Goal: Check status: Check status

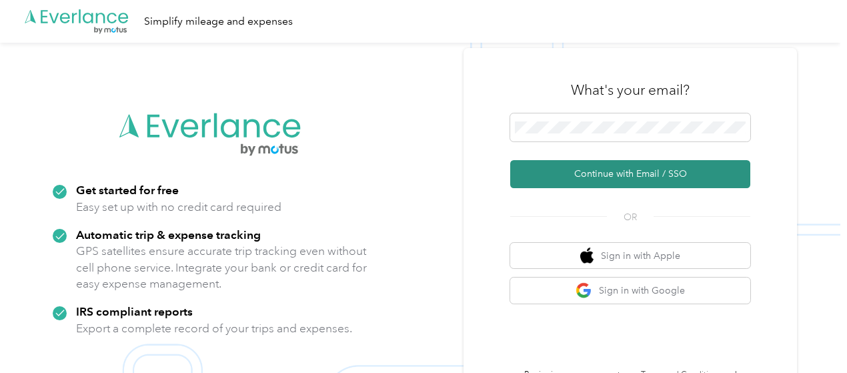
click at [642, 174] on button "Continue with Email / SSO" at bounding box center [630, 174] width 240 height 28
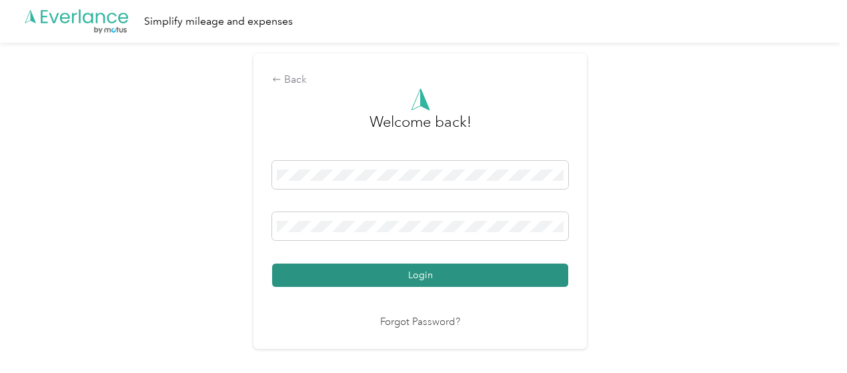
click at [418, 277] on button "Login" at bounding box center [420, 274] width 296 height 23
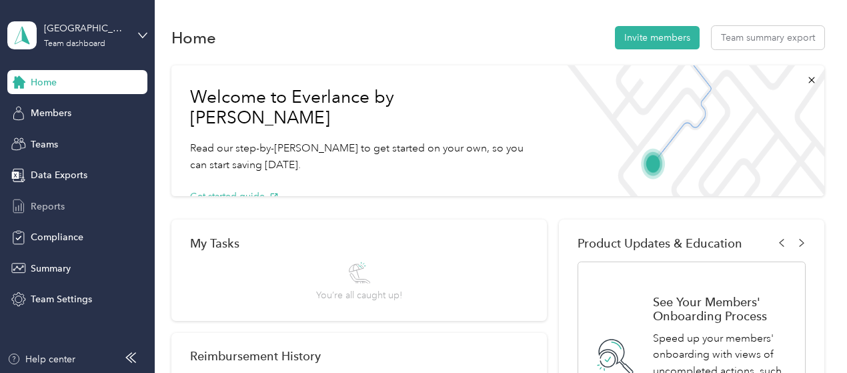
click at [63, 213] on div "Reports" at bounding box center [77, 206] width 140 height 24
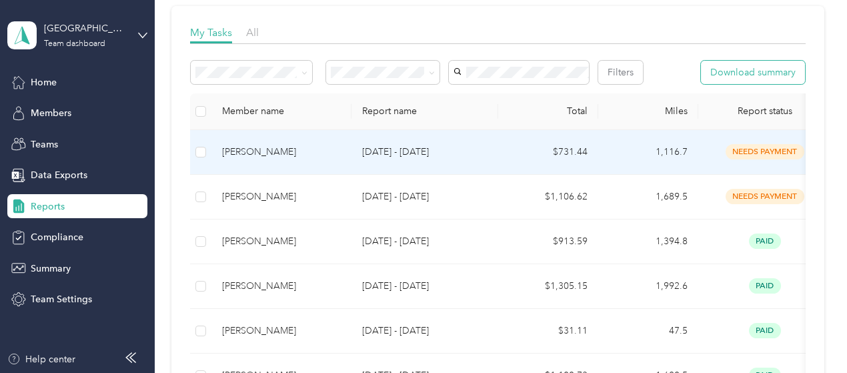
scroll to position [200, 0]
